Goal: Navigation & Orientation: Go to known website

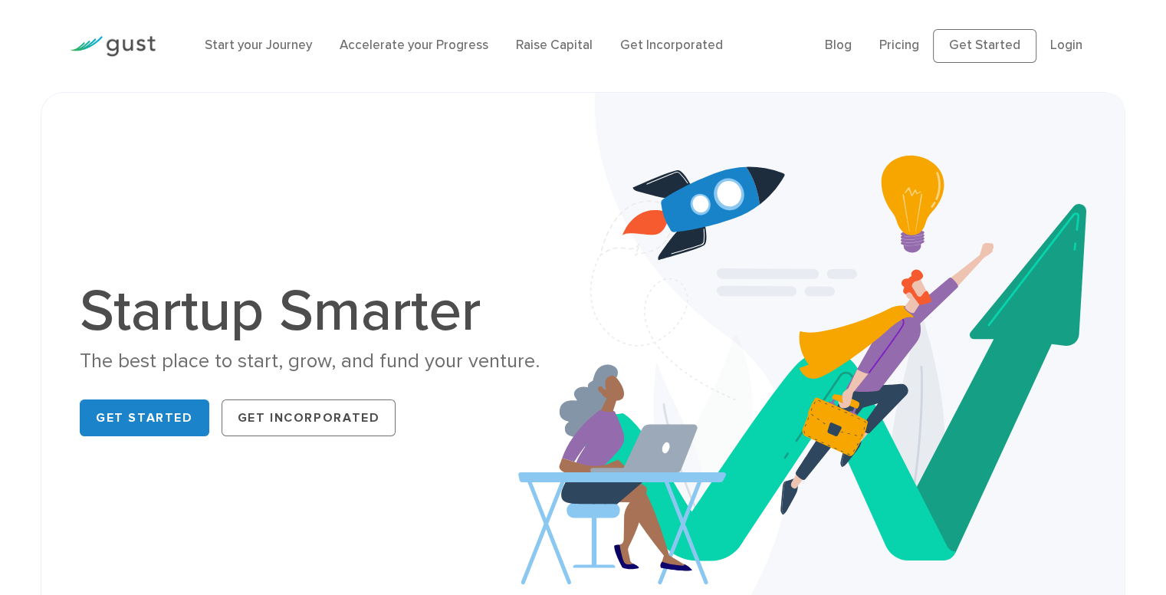
click at [150, 415] on link "Get Started" at bounding box center [145, 418] width 130 height 37
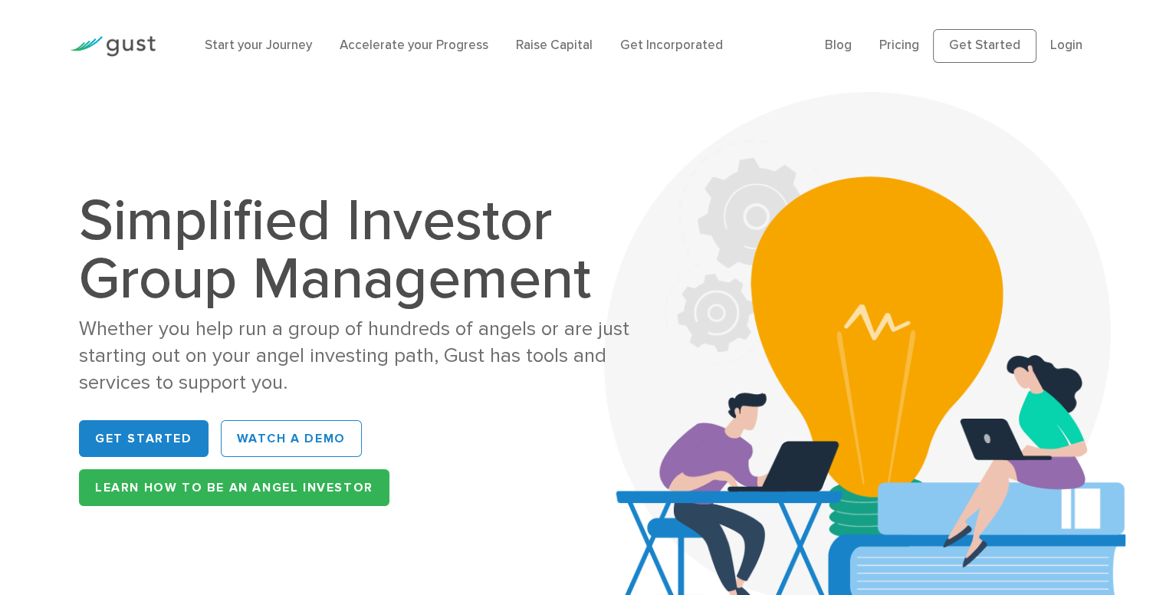
click at [117, 45] on img at bounding box center [113, 46] width 86 height 21
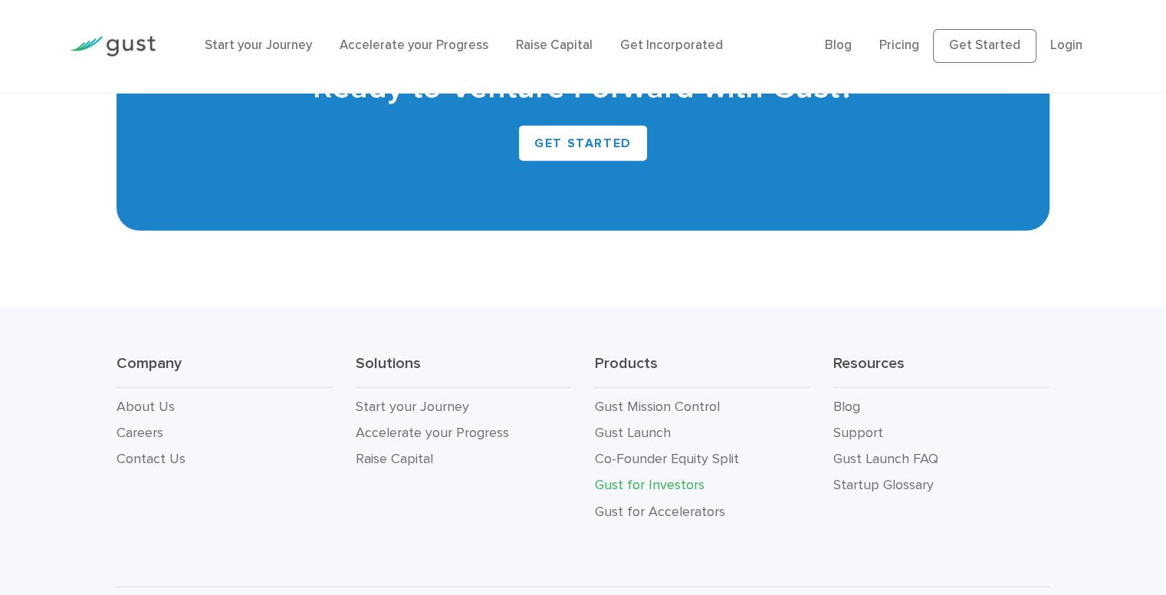
scroll to position [4063, 0]
